Goal: Communication & Community: Answer question/provide support

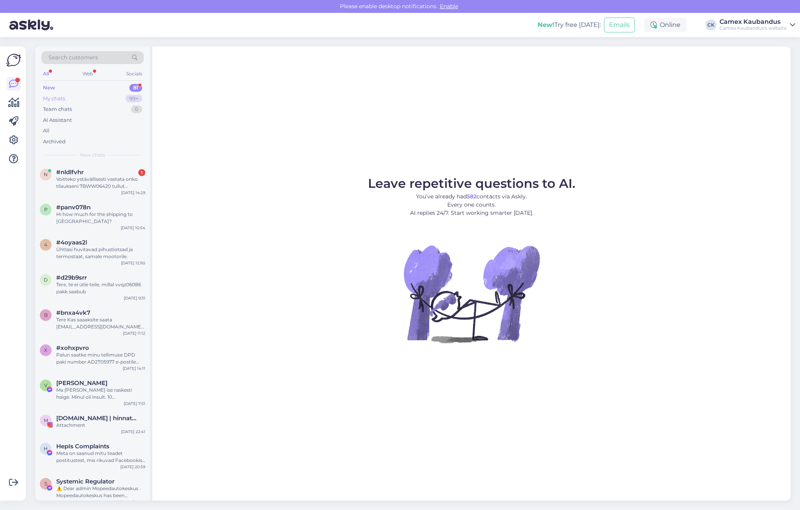
click at [70, 99] on div "My chats 99+" at bounding box center [92, 98] width 102 height 11
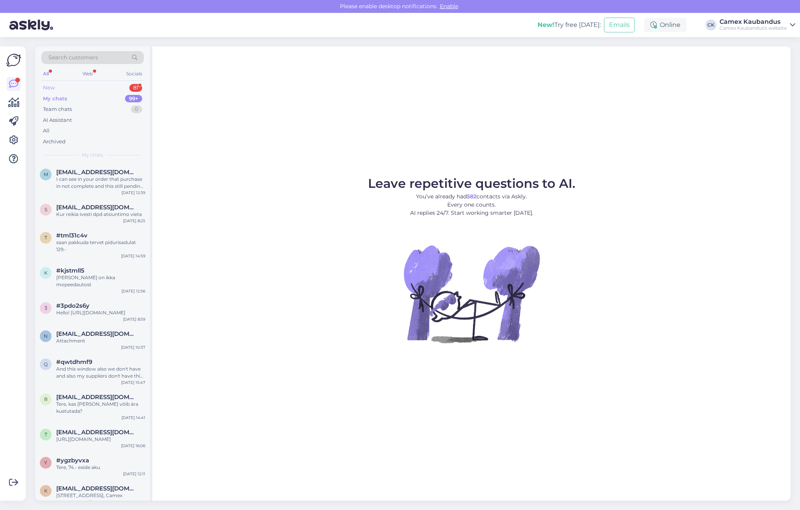
click at [73, 83] on div "New 81" at bounding box center [92, 87] width 102 height 11
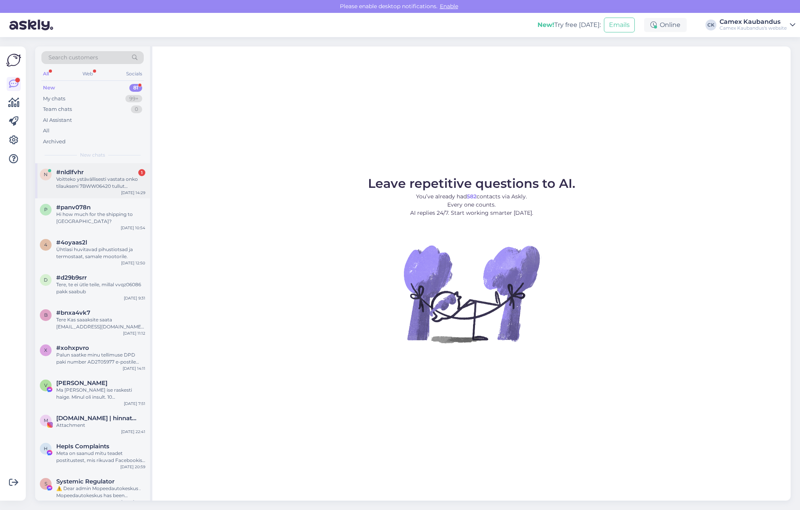
click at [90, 184] on div "Voitteko ystävällisesti vastata onko tilaukseni 7BWW06420 tullut [PERSON_NAME] …" at bounding box center [100, 183] width 89 height 14
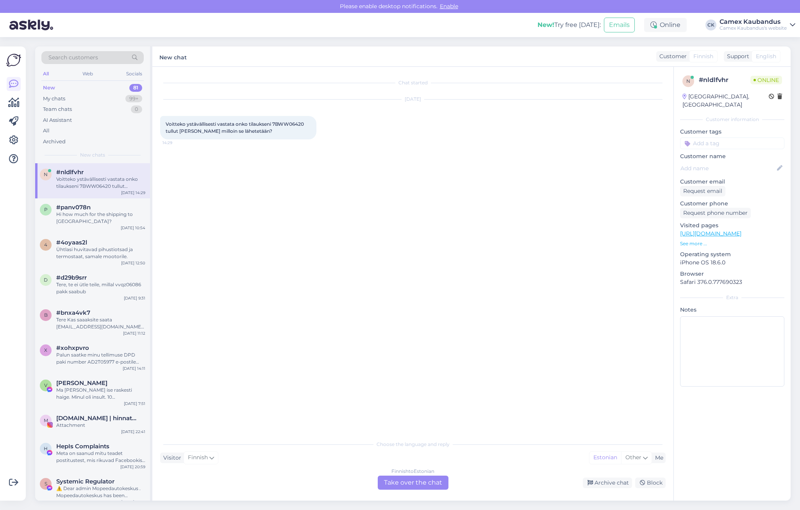
click at [413, 483] on div "Finnish to Estonian Take over the chat" at bounding box center [413, 483] width 71 height 14
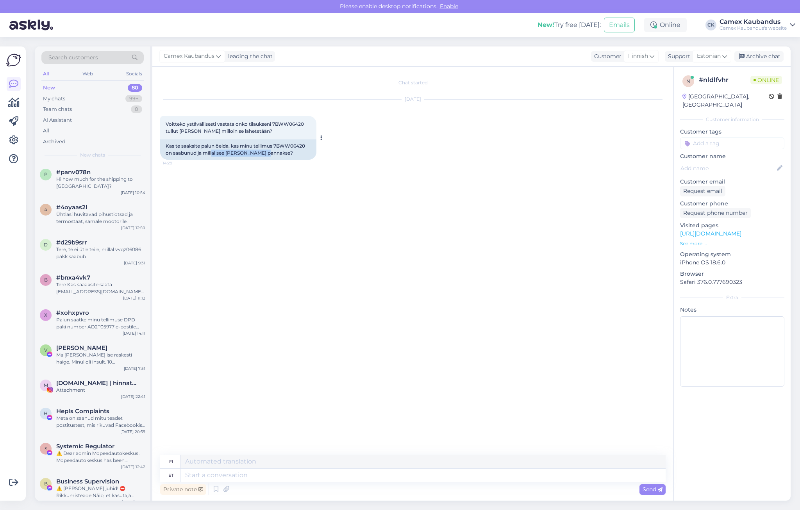
drag, startPoint x: 269, startPoint y: 164, endPoint x: 211, endPoint y: 154, distance: 59.1
click at [211, 154] on div "[DATE] Voitteko ystävällisesti vastata onko tilaukseni 7BWW06420 tullut [PERSON…" at bounding box center [412, 129] width 505 height 77
click at [211, 154] on div "Kas te saaksite palun öelda, kas minu tellimus 7BWW06420 on saabunud ja millal …" at bounding box center [238, 149] width 156 height 20
drag, startPoint x: 215, startPoint y: 152, endPoint x: 263, endPoint y: 151, distance: 48.4
click at [263, 151] on div "Kas te saaksite palun öelda, kas minu tellimus 7BWW06420 on saabunud ja millal …" at bounding box center [238, 149] width 156 height 20
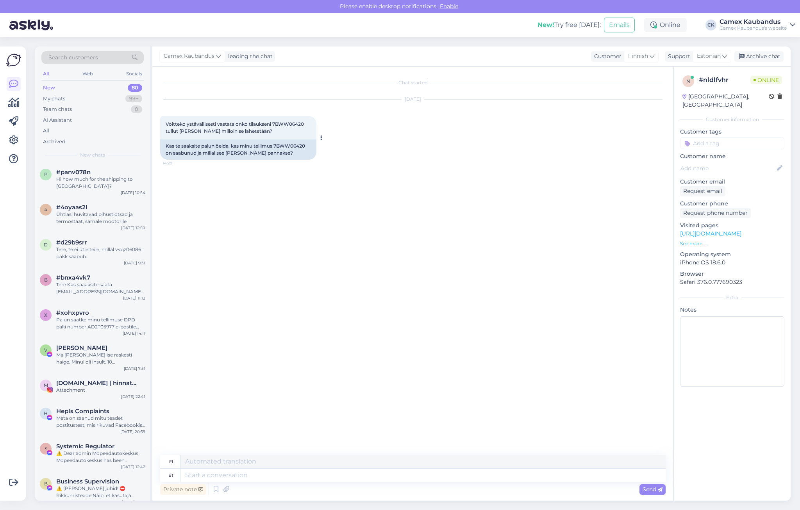
drag, startPoint x: 263, startPoint y: 151, endPoint x: 269, endPoint y: 151, distance: 5.5
click at [269, 151] on div "Kas te saaksite palun öelda, kas minu tellimus 7BWW06420 on saabunud ja millal …" at bounding box center [238, 149] width 156 height 20
click at [259, 474] on textarea at bounding box center [422, 475] width 485 height 13
type textarea "h"
type textarea "We"
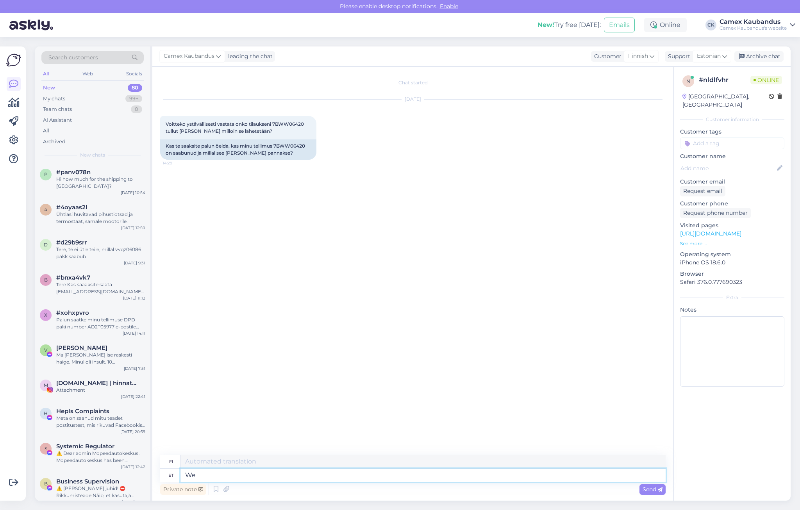
type textarea "Me"
type textarea "We just"
type textarea "Me vain"
type textarea "We just tried t"
type textarea "Me juuri yritimme"
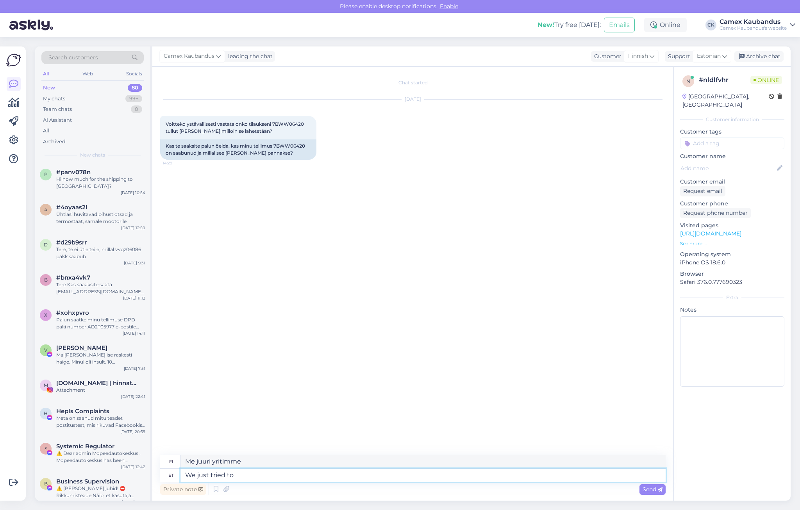
type textarea "We just tried to c"
type textarea "Me vain yritimme"
type textarea "We just tried to caa"
type textarea "Yritimme vain caa"
type textarea "We just tried to call"
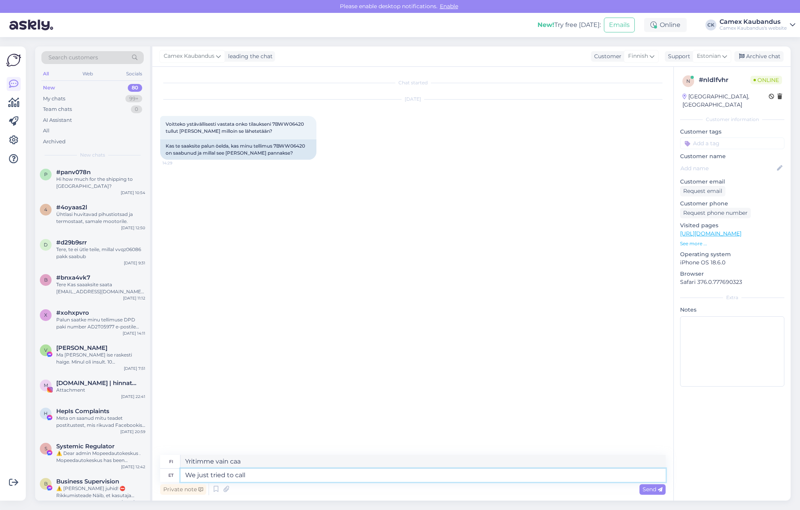
type textarea "Yritimme juuri soittaa"
type textarea "We just tried to call you"
type textarea "Yritimme juuri soittaa sinulle."
type textarea "We just tried to call you and"
type textarea "Yritimme juuri soittaa sinulle ja"
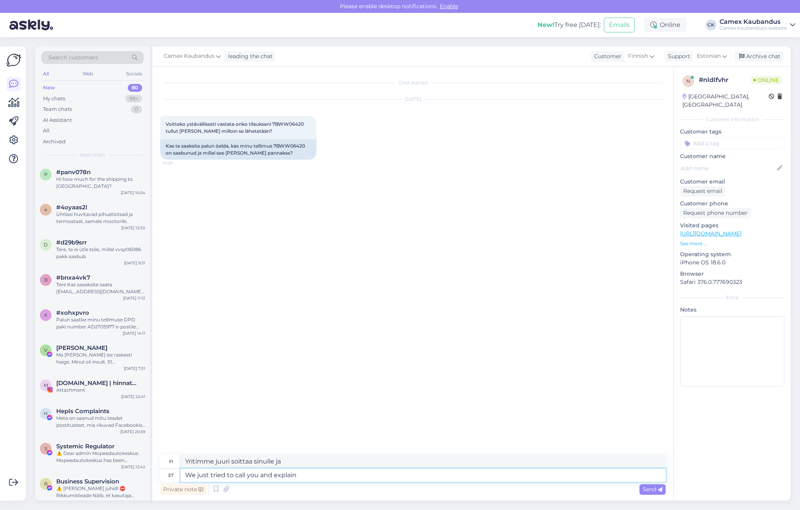
type textarea "We just tried to call you and explain"
type textarea "Yritimme juuri soittaa sinulle ja selittää"
type textarea "We just tried to call you and explain the sitaution"
type textarea "Yritimme juuri soittaa sinulle ja selittää tilanteen."
type textarea "We just tried to call you and explain the situation. Person"
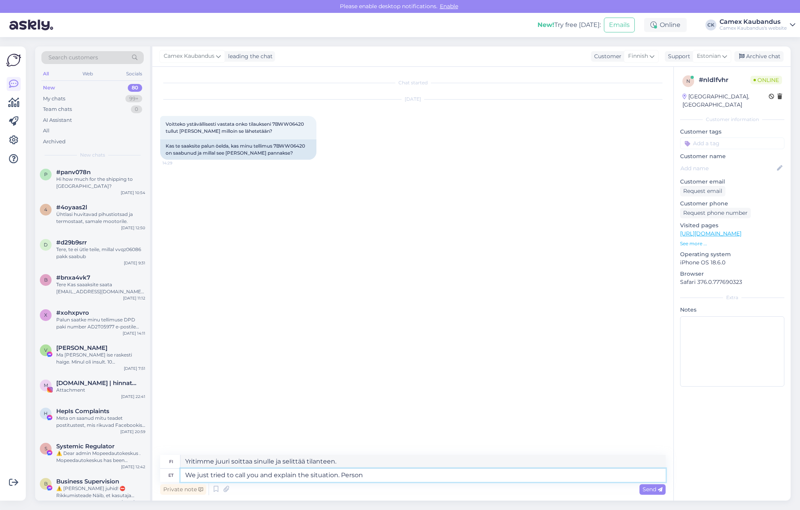
type textarea "Yritimme juuri soittaa sinulle ja selittää tilanteen. Henkilö"
type textarea "We just tried to call you and explain the situation. Person who"
type textarea "Yritimme juuri soittaa sinulle ja selittää tilanteen. Henkilö, joka"
type textarea "We just tried to call you and explain the situation. Person who call"
type textarea "Yritimme juuri soittaa [PERSON_NAME] selittää tilanteen. [GEOGRAPHIC_DATA]"
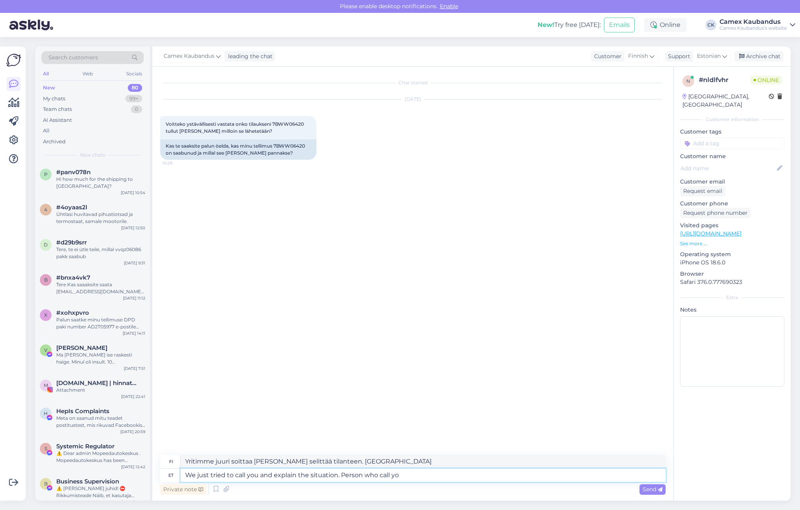
type textarea "We just tried to call you and explain the situation. Person who call you"
type textarea "Yritimme juuri soittaa sinulle ja selittää tilanteen. Henkilö, joka soitti sinu…"
type textarea "We just tried to call you and explain the situation. Person who call you speaks"
type textarea "Yritimme juuri soittaa sinulle ja selittää tilanteen. Soittaja puhuu..."
type textarea "We just tried to call you and explain the situation. Person who call you speaks…"
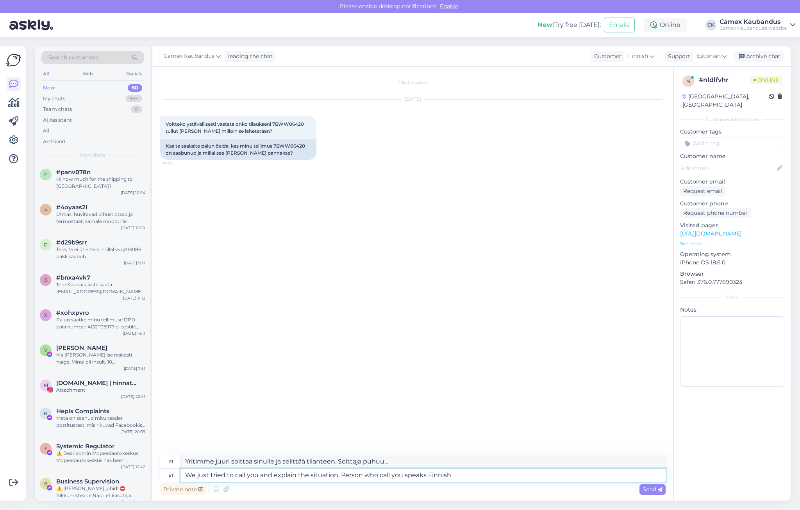
type textarea "Yritimme juuri soittaa sinulle ja selittää tilanteen. Soittaja puhuu suomea."
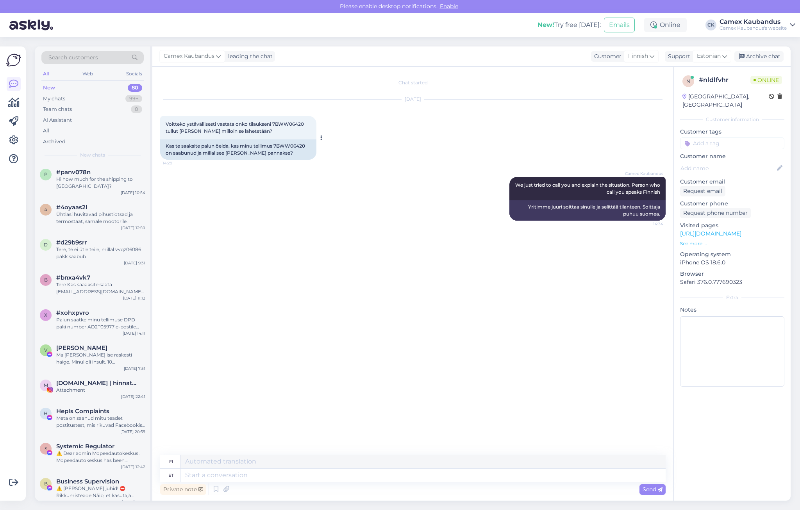
click at [297, 125] on span "Voitteko ystävällisesti vastata onko tilaukseni 7BWW06420 tullut [PERSON_NAME] …" at bounding box center [235, 127] width 139 height 13
copy span "7BWW06420"
